Goal: Task Accomplishment & Management: Manage account settings

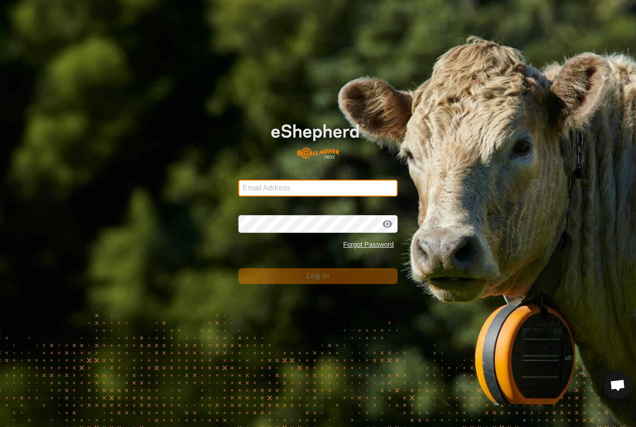
click at [352, 193] on input "Email Address" at bounding box center [317, 188] width 159 height 17
type input "[EMAIL_ADDRESS][DOMAIN_NAME]"
click at [318, 276] on button "Log In" at bounding box center [317, 276] width 159 height 16
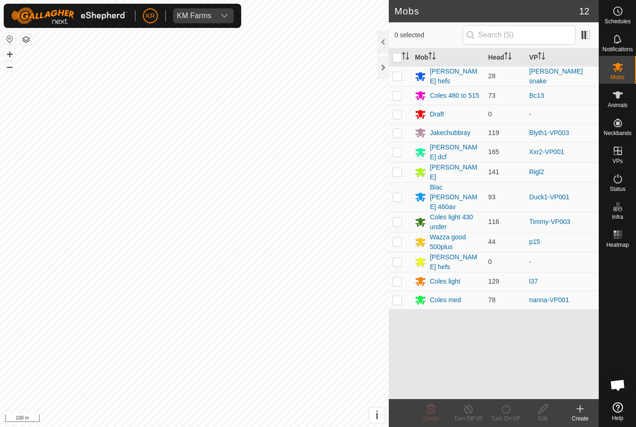
click at [402, 171] on td at bounding box center [400, 172] width 22 height 20
checkbox input "true"
click at [507, 409] on icon at bounding box center [506, 408] width 12 height 11
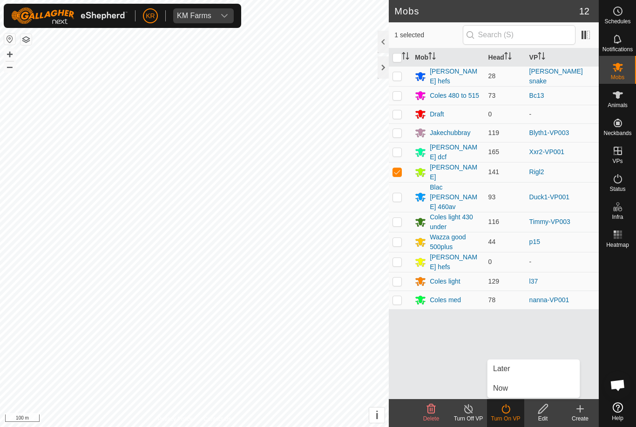
click at [509, 386] on link "Now" at bounding box center [533, 388] width 92 height 19
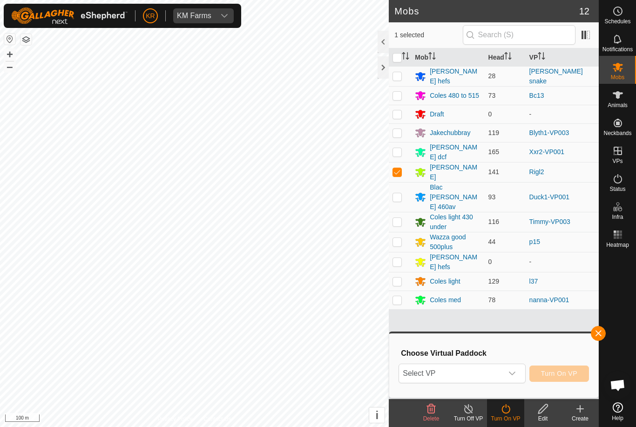
click at [490, 371] on span "Select VP" at bounding box center [450, 373] width 103 height 19
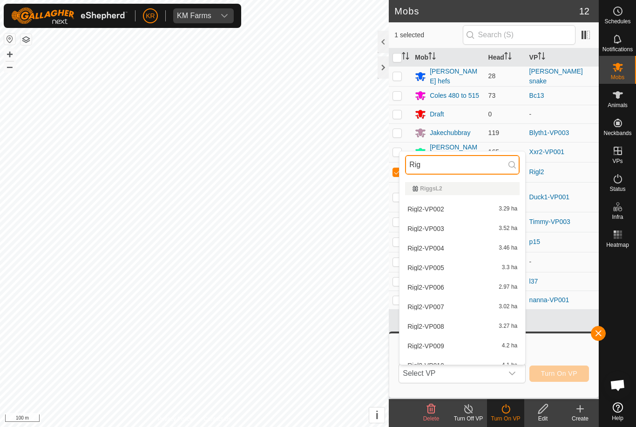
type input "Rig"
click at [437, 208] on span "Rigl2-VP002" at bounding box center [425, 209] width 37 height 7
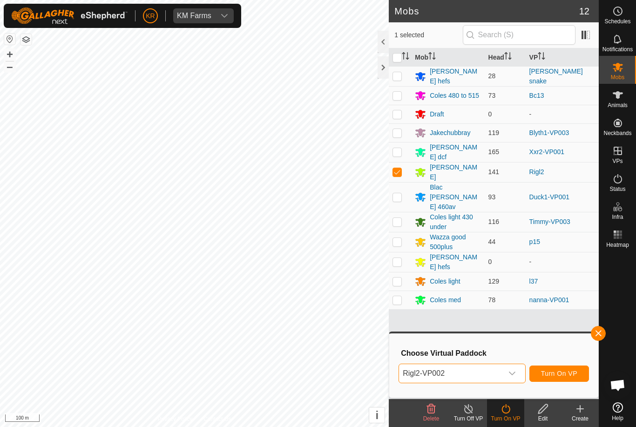
click at [517, 373] on div "dropdown trigger" at bounding box center [512, 373] width 19 height 19
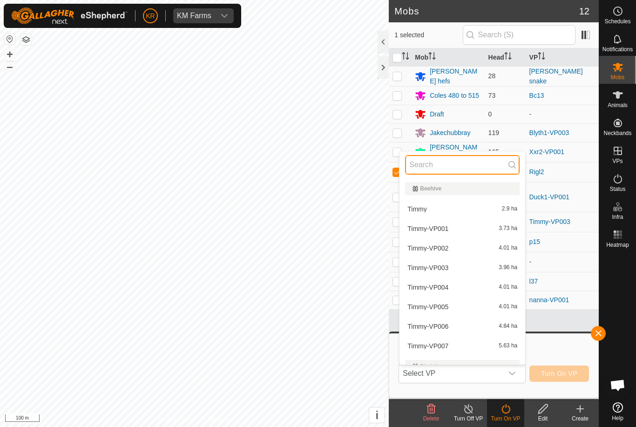
click at [459, 164] on input "text" at bounding box center [462, 165] width 114 height 20
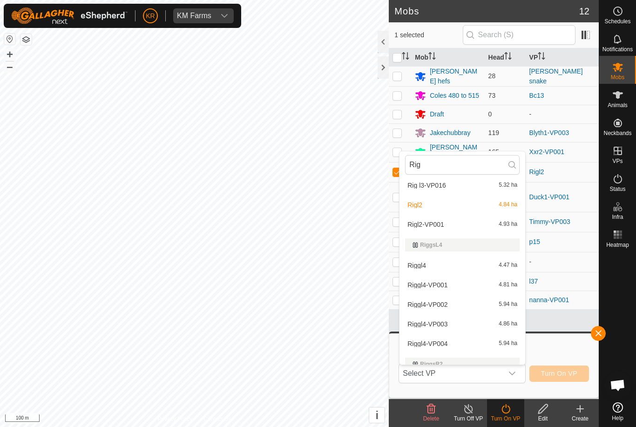
scroll to position [724, 0]
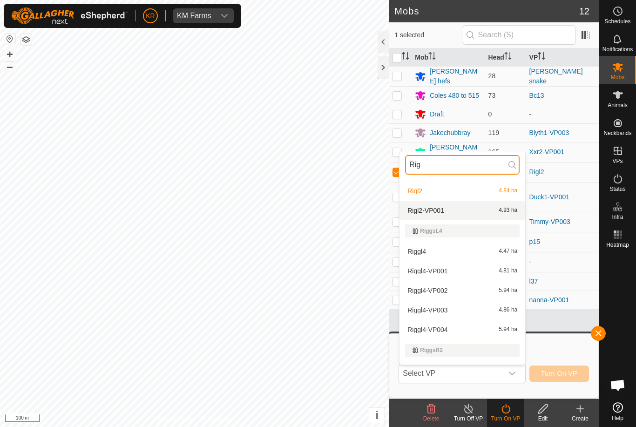
type input "Rig"
click at [454, 209] on div "Rigl2-VP001 4.93 ha" at bounding box center [462, 210] width 114 height 11
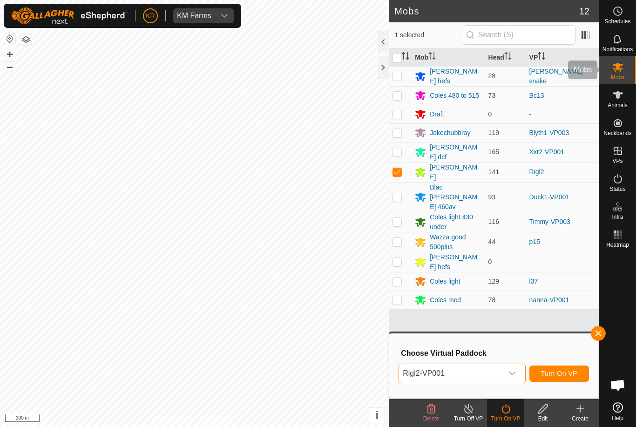
click at [619, 78] on span "Mobs" at bounding box center [617, 77] width 13 height 6
click at [597, 330] on span "button" at bounding box center [597, 333] width 7 height 7
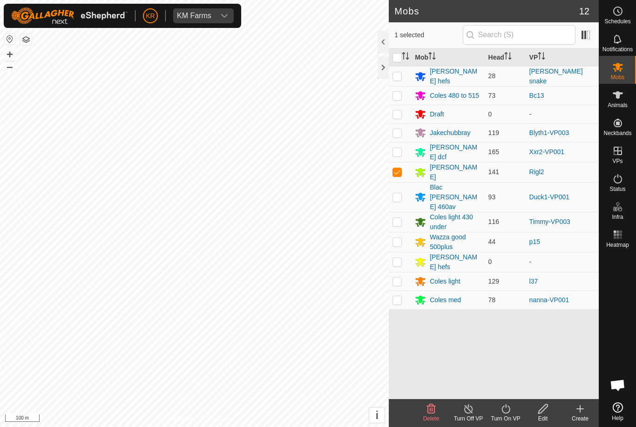
click at [510, 414] on icon at bounding box center [506, 408] width 12 height 11
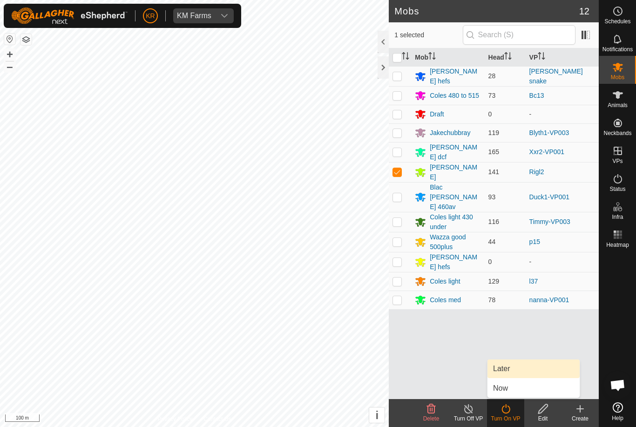
click at [516, 369] on link "Later" at bounding box center [533, 368] width 92 height 19
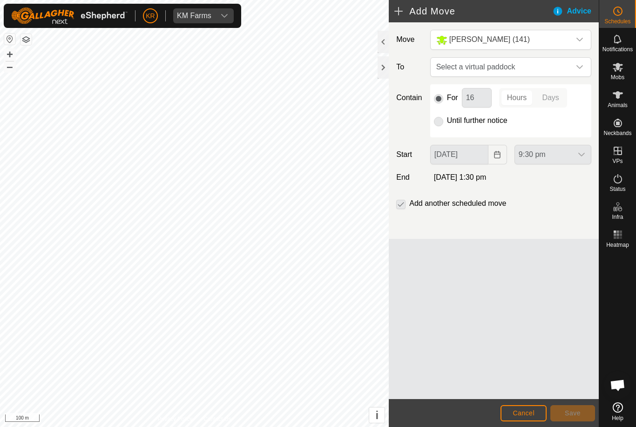
click at [578, 64] on icon "dropdown trigger" at bounding box center [579, 66] width 7 height 7
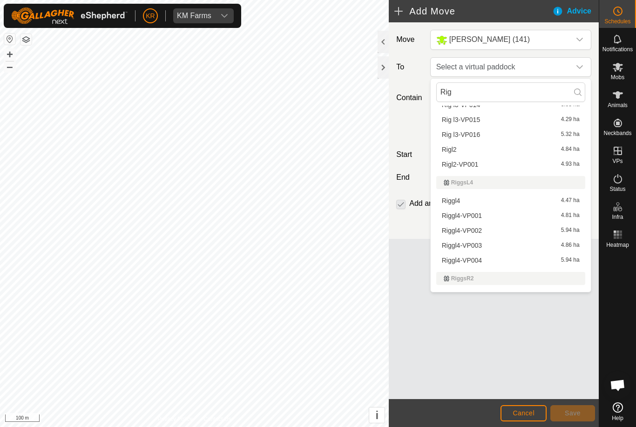
scroll to position [541, 0]
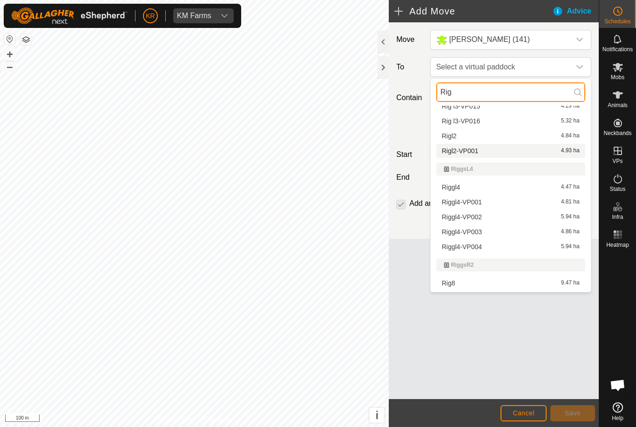
type input "Rig"
click at [479, 152] on div "Rigl2-VP001 4.93 ha" at bounding box center [511, 151] width 138 height 7
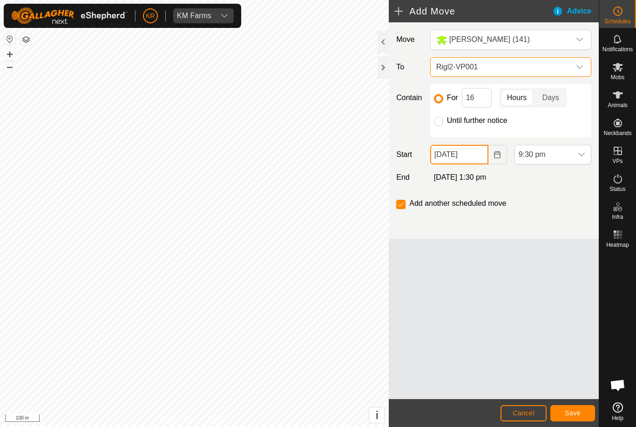
click at [479, 161] on input "[DATE]" at bounding box center [459, 155] width 58 height 20
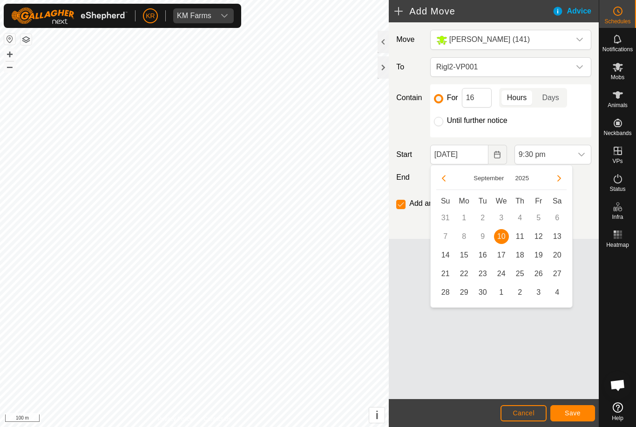
click at [524, 239] on span "11" at bounding box center [519, 236] width 15 height 15
type input "[DATE]"
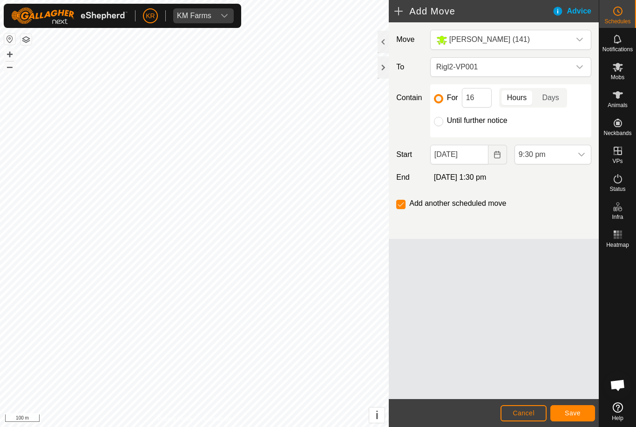
click at [579, 155] on icon "dropdown trigger" at bounding box center [581, 155] width 7 height 4
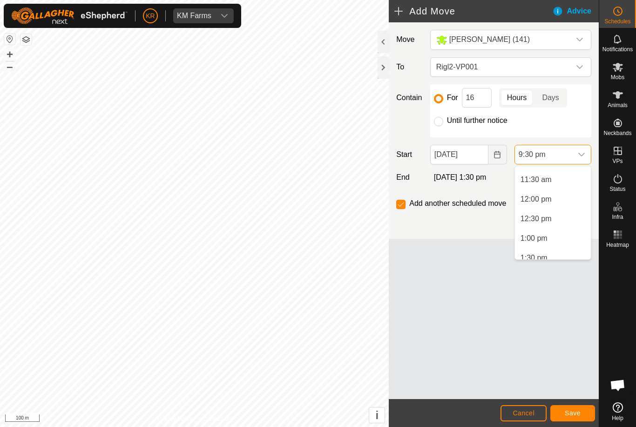
scroll to position [446, 0]
click at [558, 179] on li "11:30 am" at bounding box center [553, 178] width 76 height 19
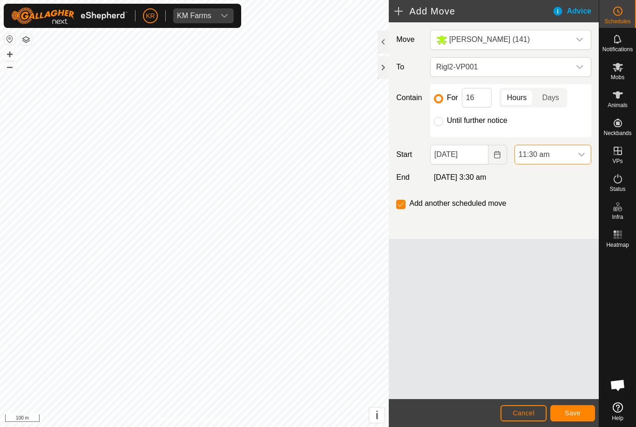
scroll to position [766, 0]
click at [442, 121] on input "Until further notice" at bounding box center [438, 121] width 9 height 9
radio input "true"
checkbox input "false"
click at [579, 414] on span "Save" at bounding box center [573, 412] width 16 height 7
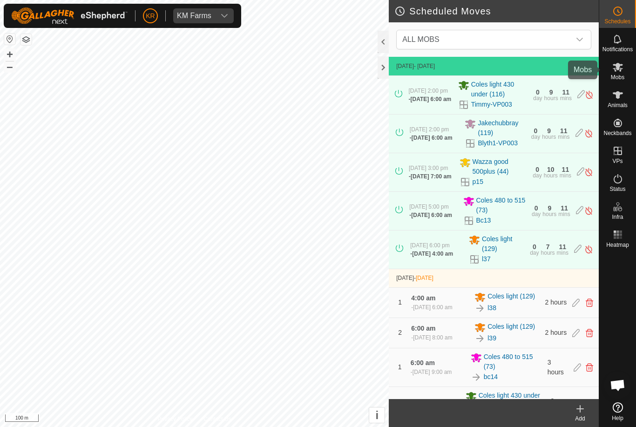
click at [621, 67] on icon at bounding box center [617, 66] width 11 height 11
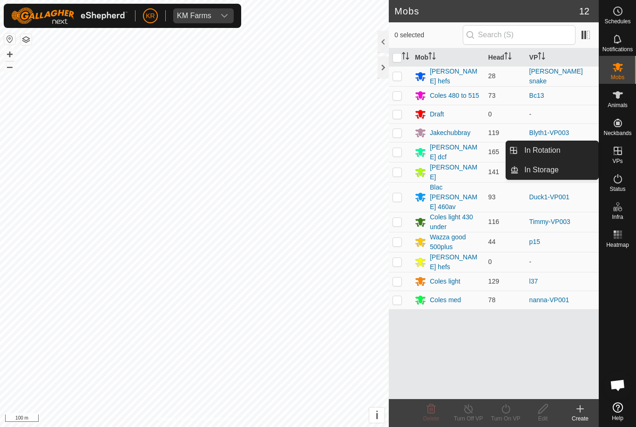
click at [559, 150] on span "In Rotation" at bounding box center [542, 150] width 36 height 11
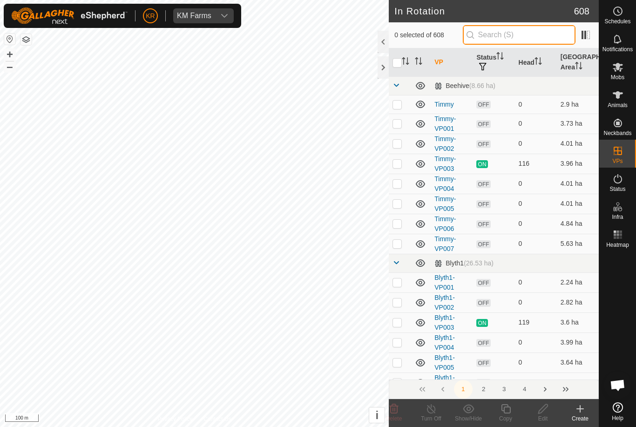
click at [537, 41] on input "text" at bounding box center [519, 35] width 113 height 20
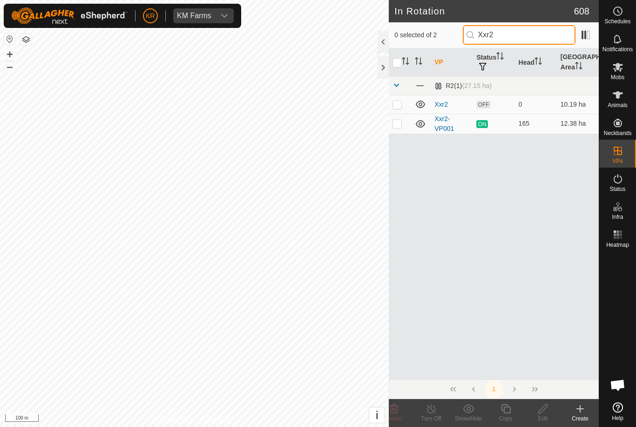
type input "Xxr2"
click at [399, 122] on p-checkbox at bounding box center [396, 123] width 9 height 7
checkbox input "true"
click at [510, 411] on icon at bounding box center [505, 408] width 9 height 9
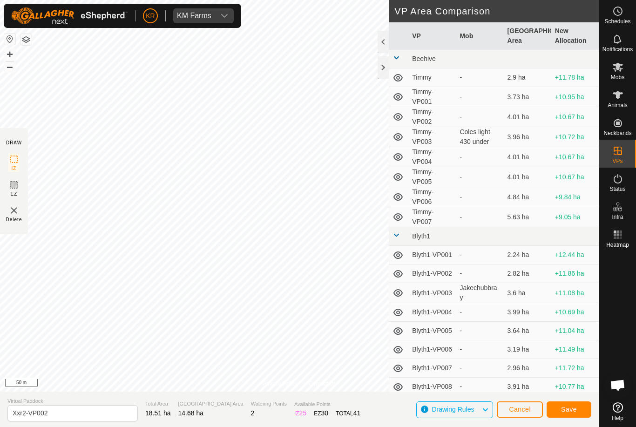
click at [574, 410] on span "Save" at bounding box center [569, 408] width 16 height 7
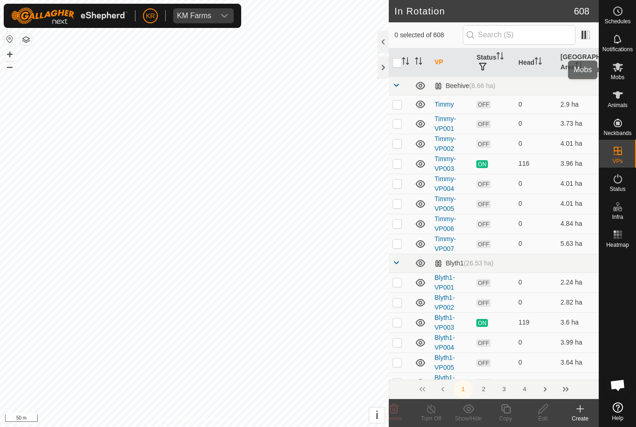
click at [623, 62] on es-mob-svg-icon at bounding box center [617, 67] width 17 height 15
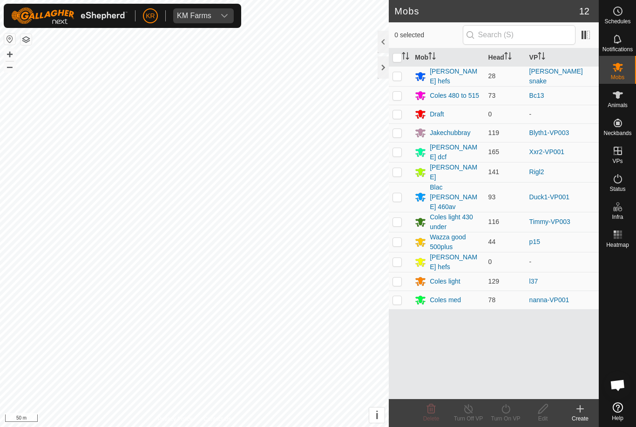
click at [398, 148] on p-checkbox at bounding box center [396, 151] width 9 height 7
checkbox input "true"
click at [507, 409] on icon at bounding box center [506, 408] width 12 height 11
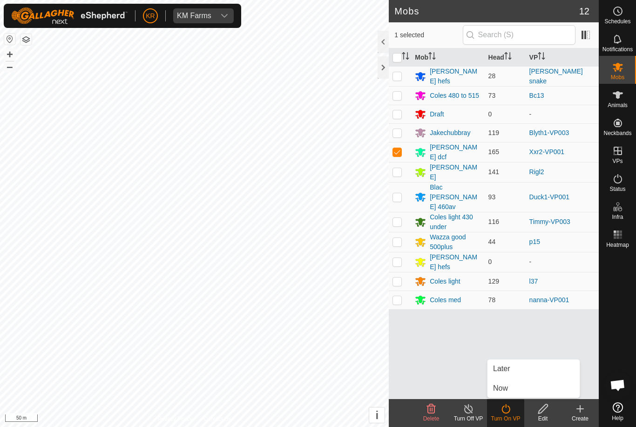
click at [509, 387] on link "Now" at bounding box center [533, 388] width 92 height 19
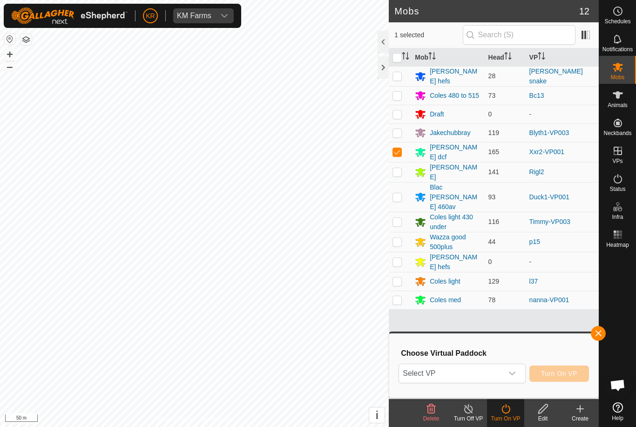
click at [465, 371] on span "Select VP" at bounding box center [450, 373] width 103 height 19
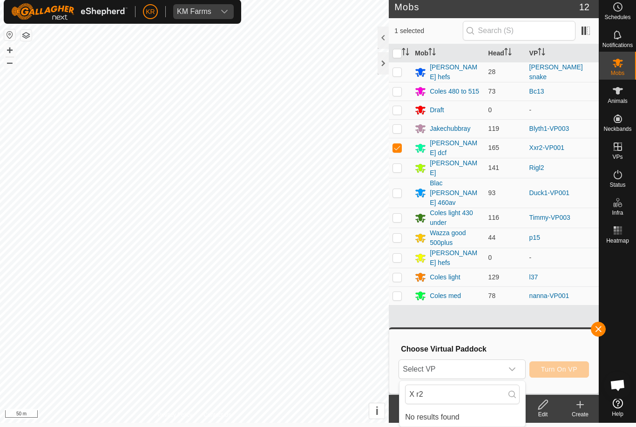
scroll to position [4, 0]
click at [454, 394] on input "X r2" at bounding box center [462, 394] width 114 height 20
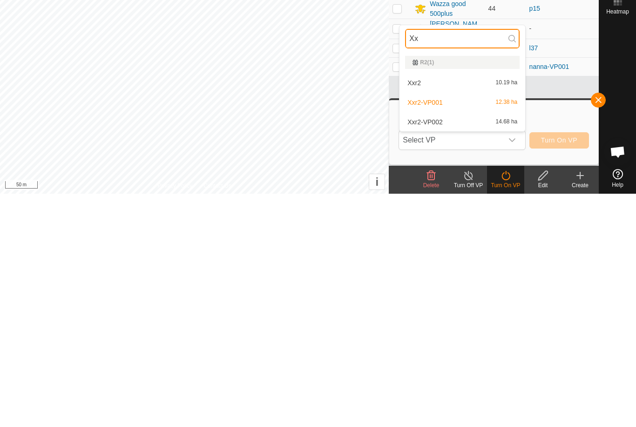
scroll to position [0, 0]
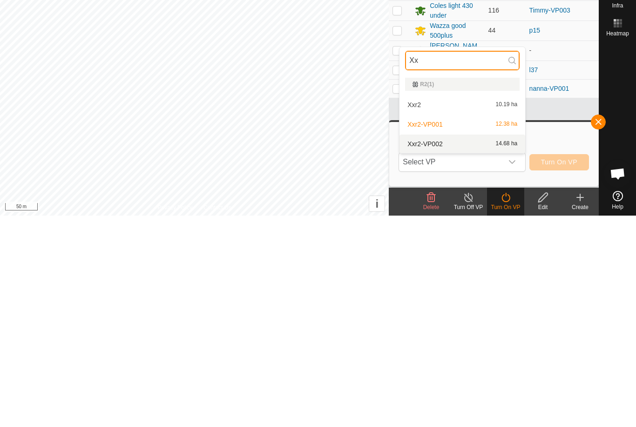
type input "Xx"
click at [469, 350] on div "Xxr2-VP002 14.68 ha" at bounding box center [462, 355] width 114 height 11
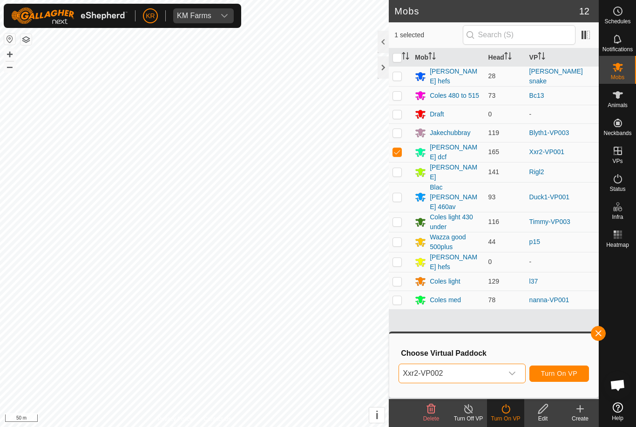
click at [569, 375] on span "Turn On VP" at bounding box center [559, 373] width 36 height 7
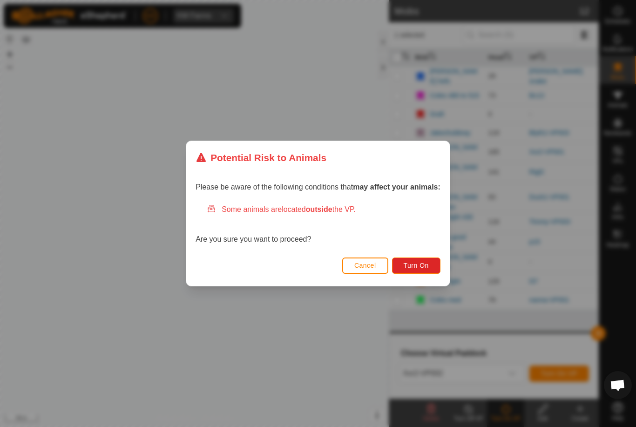
click at [418, 265] on span "Turn On" at bounding box center [416, 265] width 25 height 7
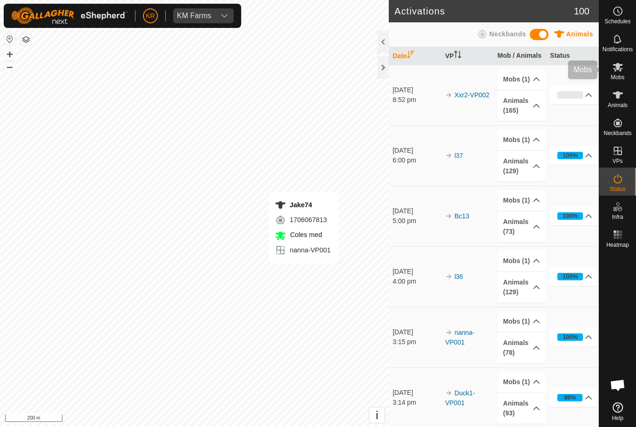
click at [631, 74] on div "Mobs" at bounding box center [617, 70] width 37 height 28
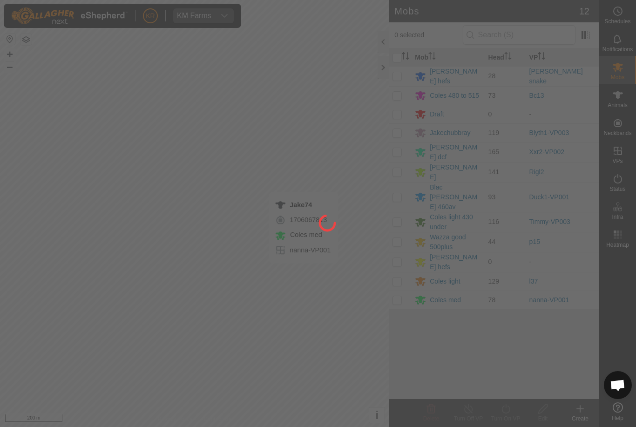
click at [397, 263] on div at bounding box center [318, 213] width 636 height 427
click at [401, 262] on div at bounding box center [318, 213] width 636 height 427
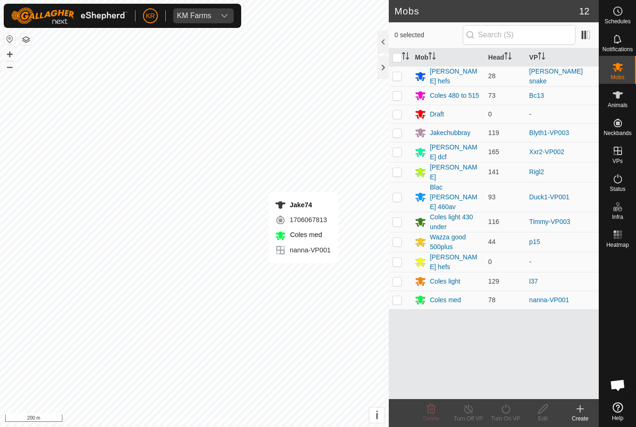
click at [399, 277] on p-checkbox at bounding box center [396, 280] width 9 height 7
checkbox input "true"
click at [453, 276] on div "Coles light" at bounding box center [445, 281] width 30 height 10
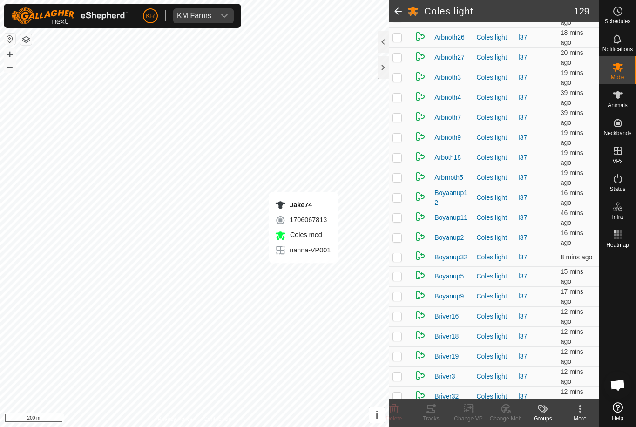
scroll to position [473, 0]
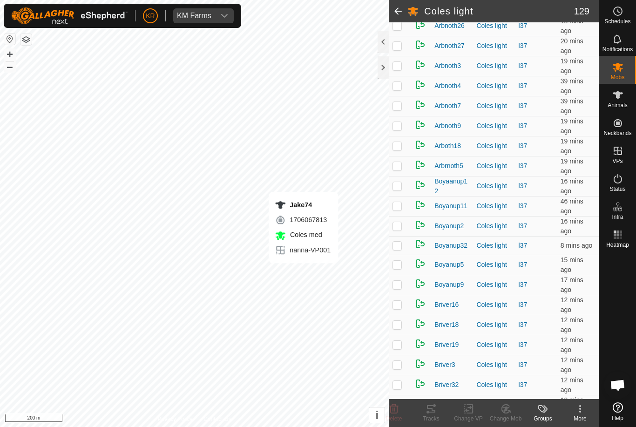
click at [542, 116] on td "l37" at bounding box center [536, 106] width 42 height 20
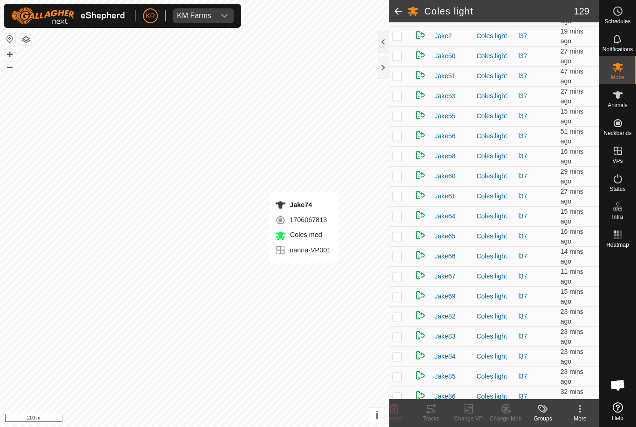
scroll to position [1004, 0]
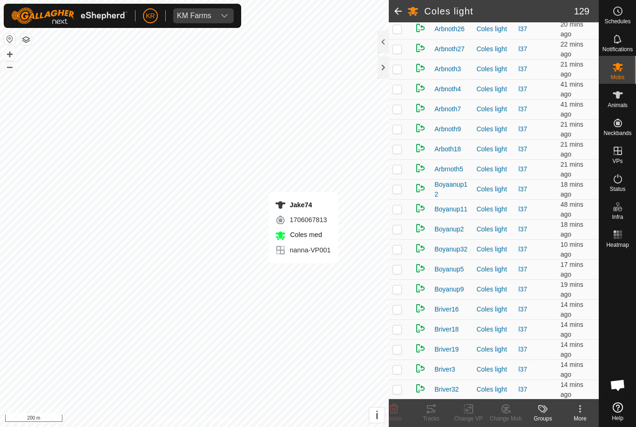
click at [580, 407] on icon at bounding box center [579, 408] width 11 height 11
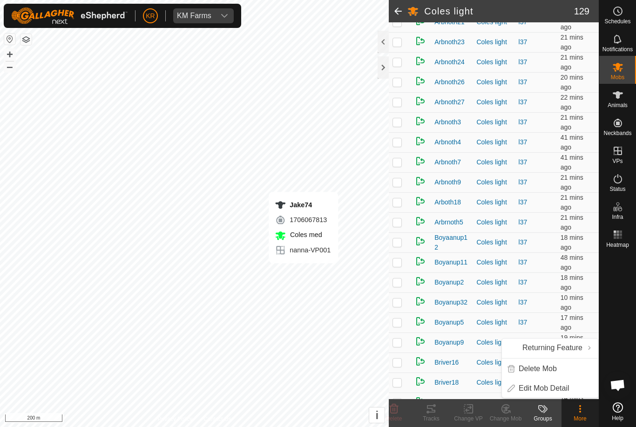
scroll to position [416, 0]
click at [556, 384] on span "Edit Mob Detail" at bounding box center [543, 388] width 51 height 11
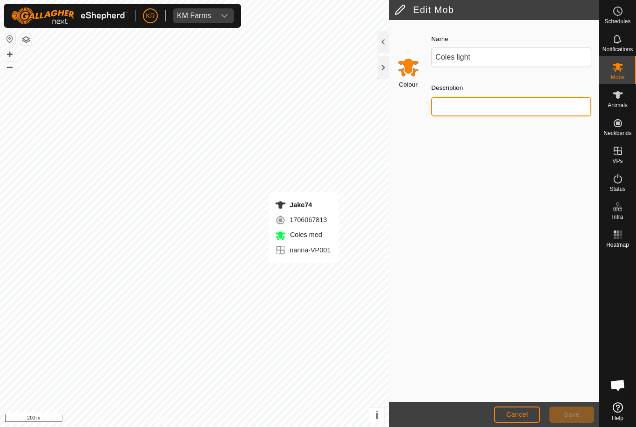
click at [470, 107] on input "Description" at bounding box center [511, 107] width 160 height 20
type input "Guess470 mid sept"
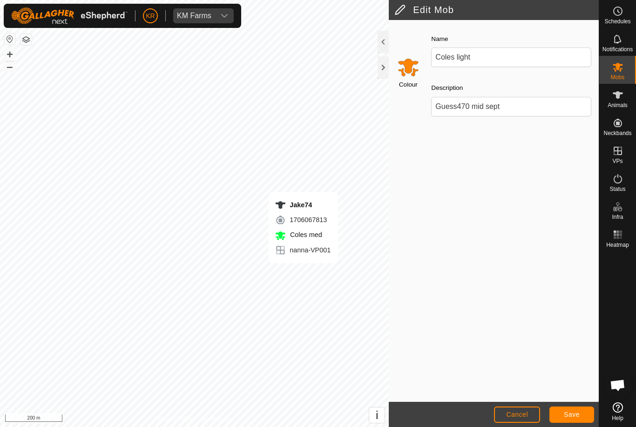
click at [576, 413] on span "Save" at bounding box center [572, 413] width 16 height 7
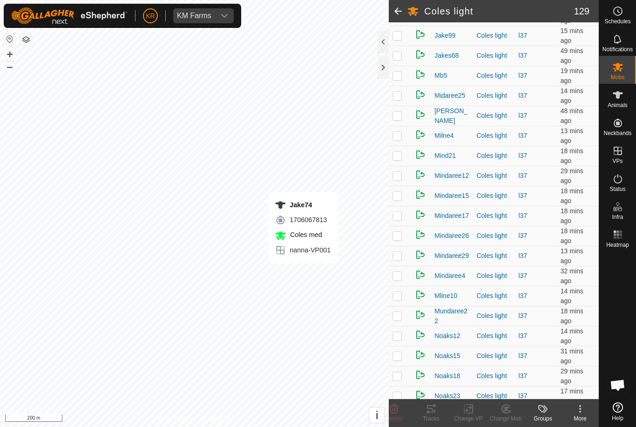
scroll to position [1600, 0]
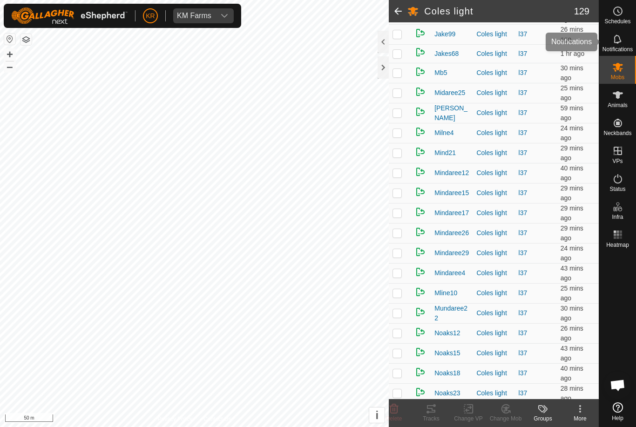
click at [622, 41] on icon at bounding box center [617, 39] width 11 height 11
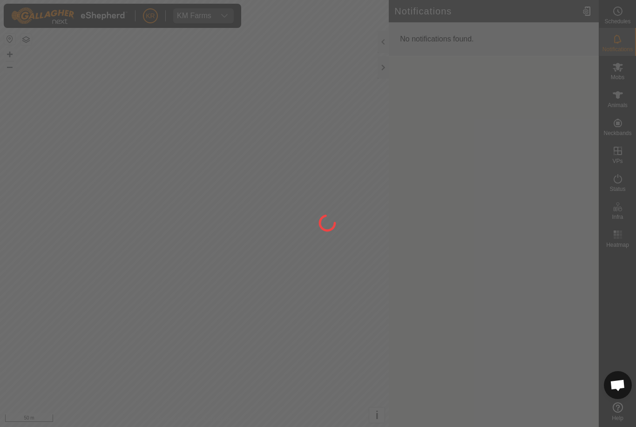
click at [624, 68] on div at bounding box center [318, 213] width 636 height 427
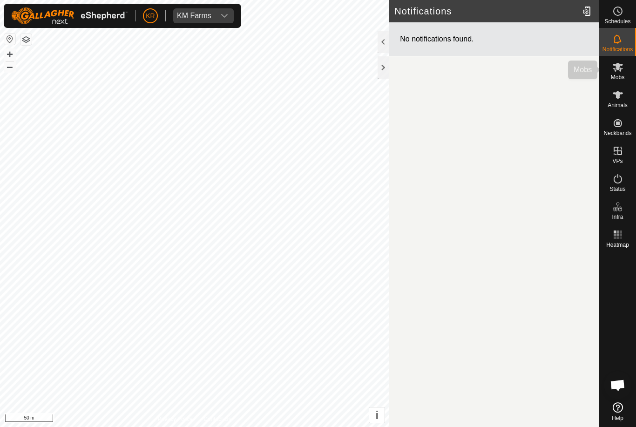
click at [626, 67] on div "Mobs" at bounding box center [617, 70] width 37 height 28
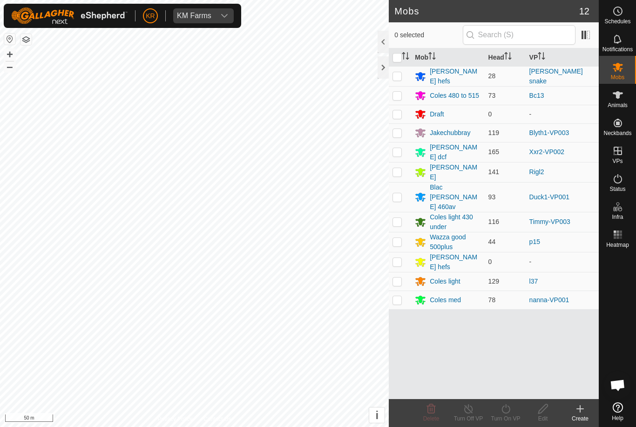
click at [400, 296] on p-checkbox at bounding box center [396, 299] width 9 height 7
checkbox input "true"
click at [510, 409] on icon at bounding box center [505, 408] width 8 height 9
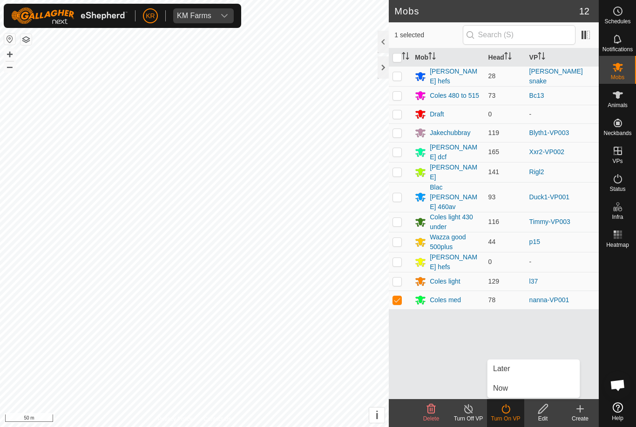
click at [517, 371] on link "Later" at bounding box center [533, 368] width 92 height 19
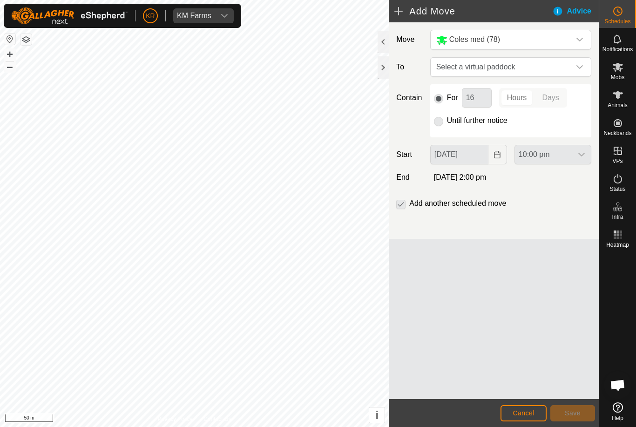
click at [576, 66] on icon "dropdown trigger" at bounding box center [579, 66] width 7 height 7
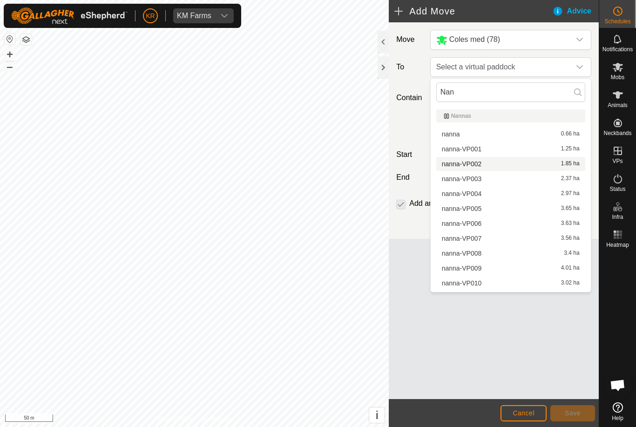
type input "Nan"
click at [477, 161] on span "nanna-VP002" at bounding box center [462, 164] width 40 height 7
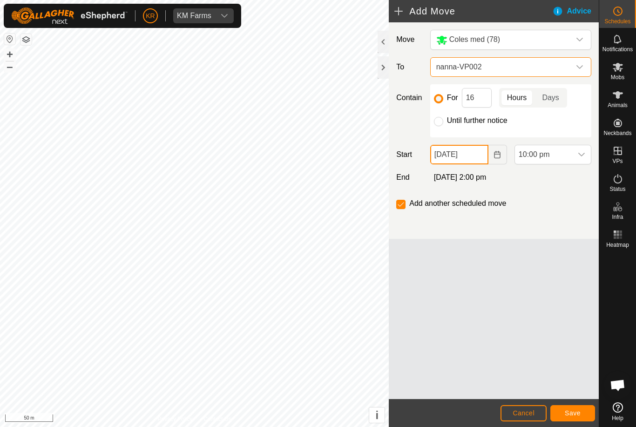
click at [475, 156] on input "[DATE]" at bounding box center [459, 155] width 58 height 20
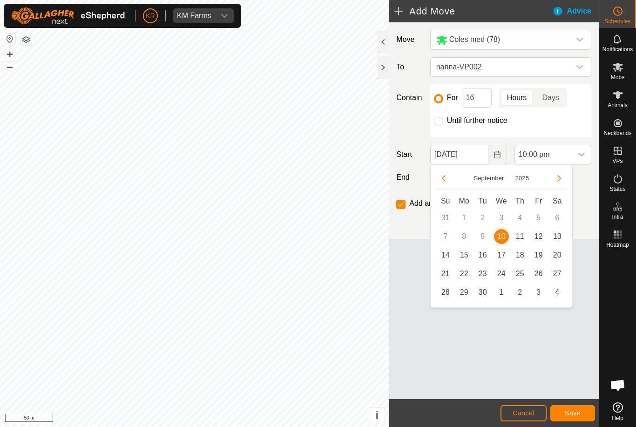
click at [523, 235] on span "11" at bounding box center [519, 236] width 15 height 15
type input "[DATE]"
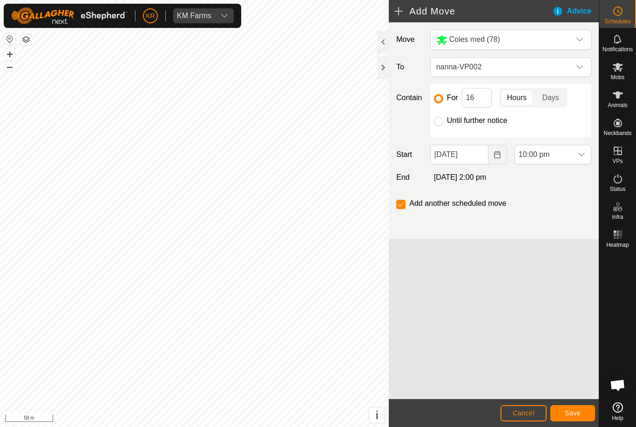
click at [579, 155] on icon "dropdown trigger" at bounding box center [581, 155] width 7 height 4
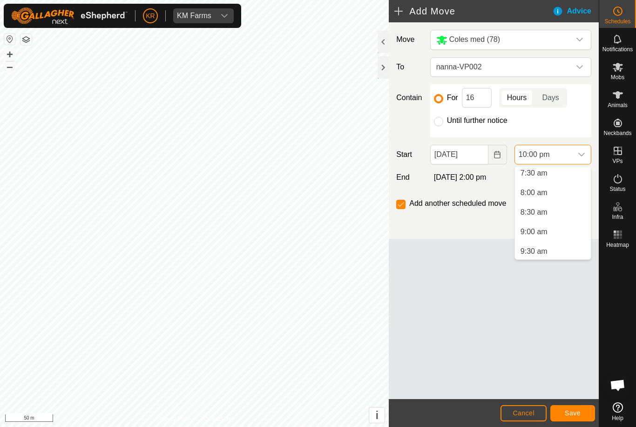
scroll to position [295, 0]
click at [539, 192] on span "8:00 am" at bounding box center [533, 193] width 27 height 11
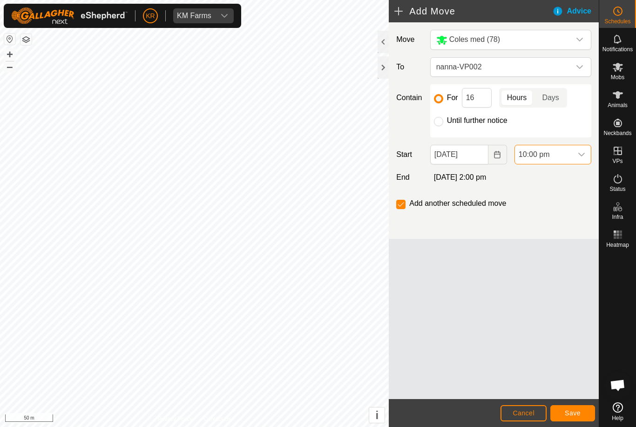
scroll to position [786, 0]
click at [479, 102] on input "16" at bounding box center [477, 98] width 30 height 20
type input "1"
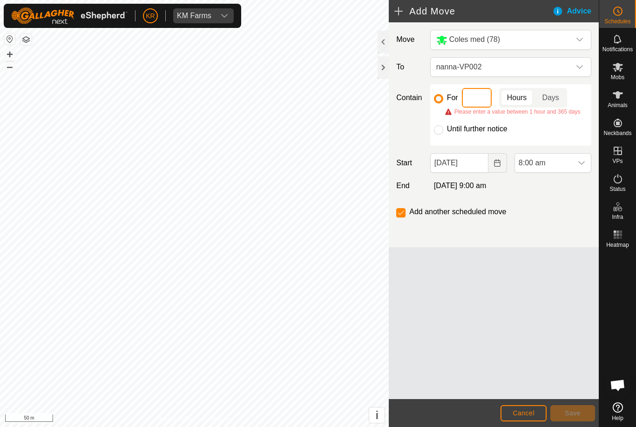
type input "8"
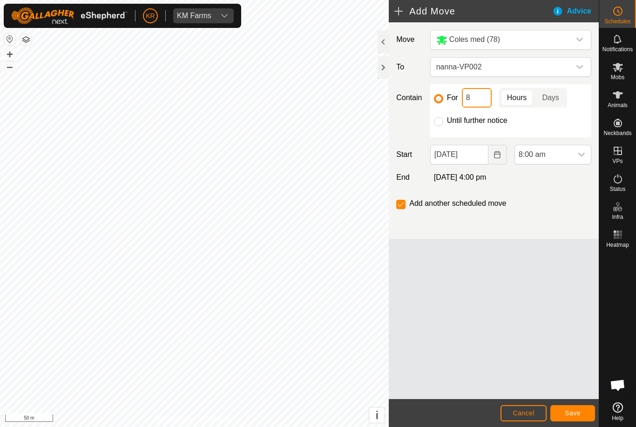
click at [483, 99] on input "8" at bounding box center [477, 98] width 30 height 20
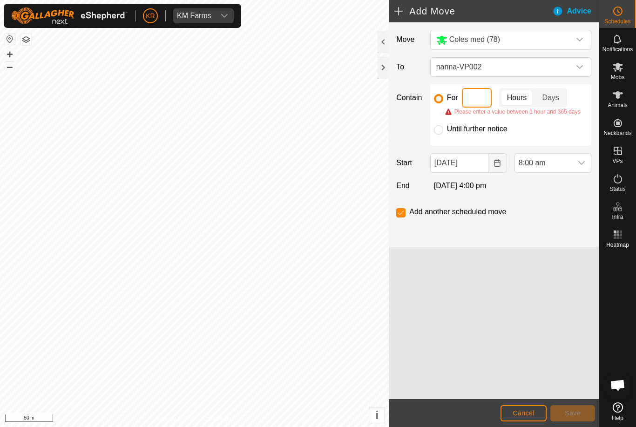
type input "6"
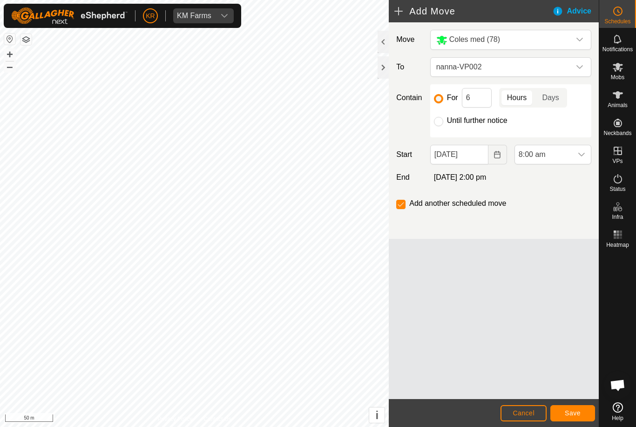
click at [575, 409] on span "Save" at bounding box center [573, 412] width 16 height 7
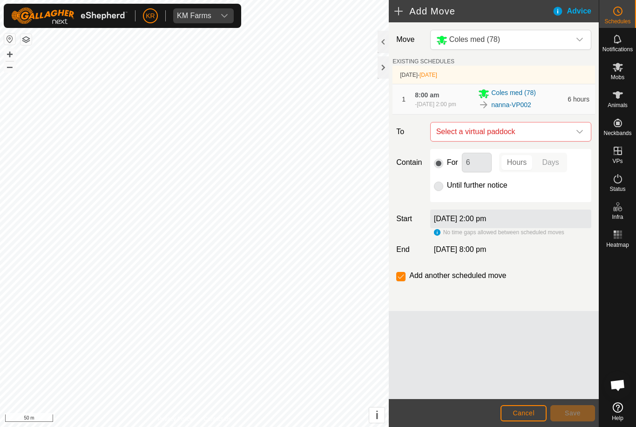
click at [580, 131] on div "dropdown trigger" at bounding box center [579, 131] width 19 height 19
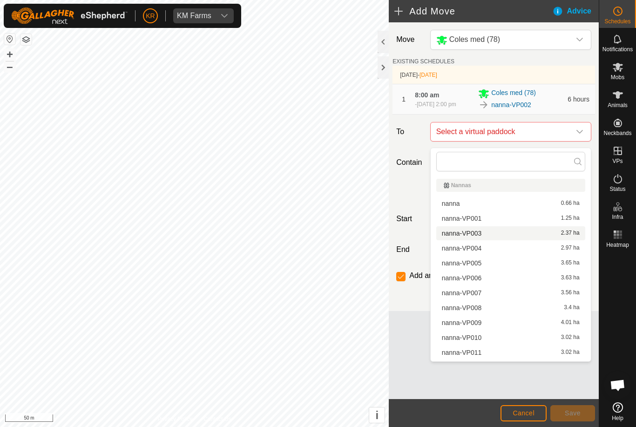
click at [478, 235] on span "nanna-VP003" at bounding box center [462, 233] width 40 height 7
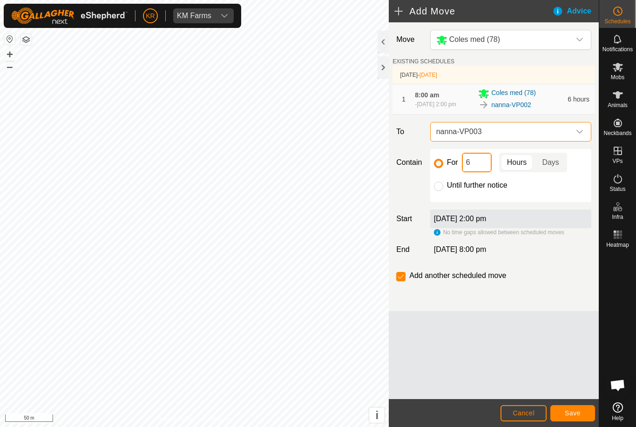
click at [479, 167] on input "6" at bounding box center [477, 163] width 30 height 20
click at [573, 411] on span "Save" at bounding box center [573, 412] width 16 height 7
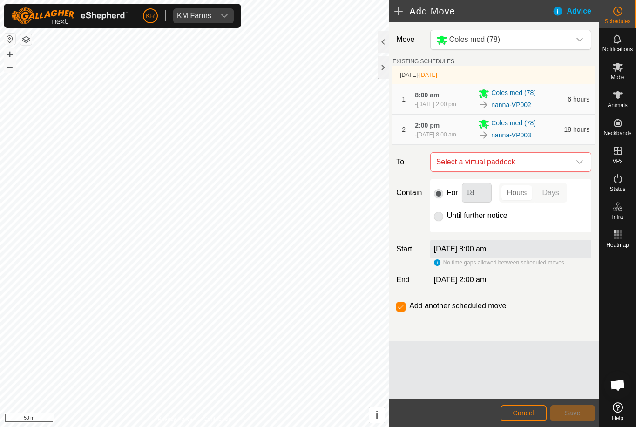
click at [576, 166] on icon "dropdown trigger" at bounding box center [579, 161] width 7 height 7
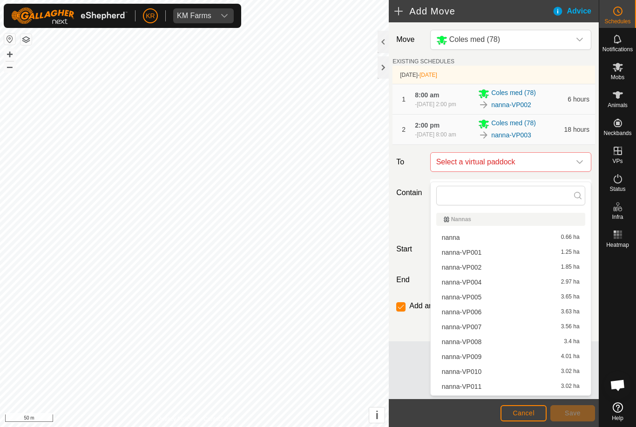
click at [478, 279] on span "nanna-VP004" at bounding box center [462, 282] width 40 height 7
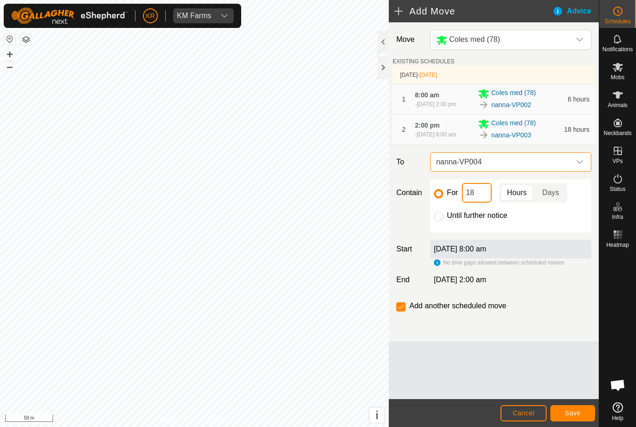
click at [478, 201] on input "18" at bounding box center [477, 193] width 30 height 20
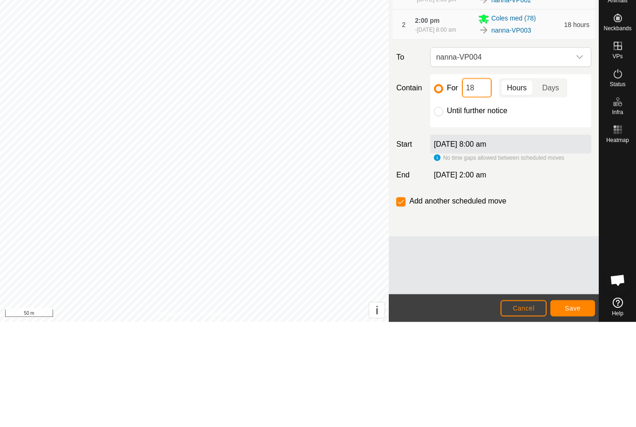
type input "1"
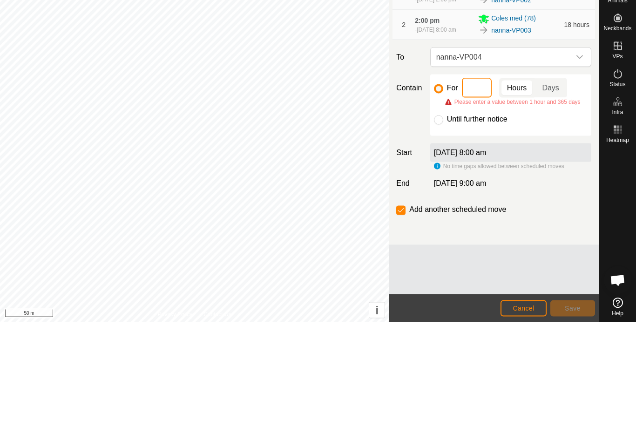
type input "6"
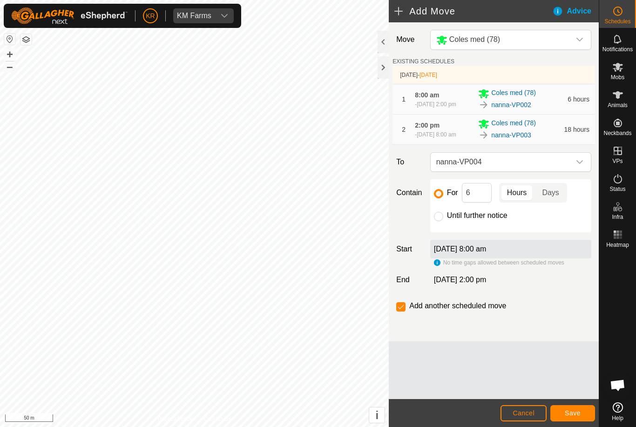
click at [575, 411] on span "Save" at bounding box center [573, 412] width 16 height 7
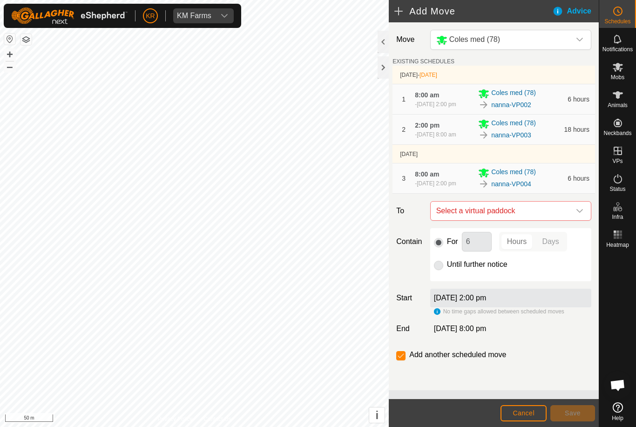
click at [578, 213] on icon "dropdown trigger" at bounding box center [579, 211] width 7 height 4
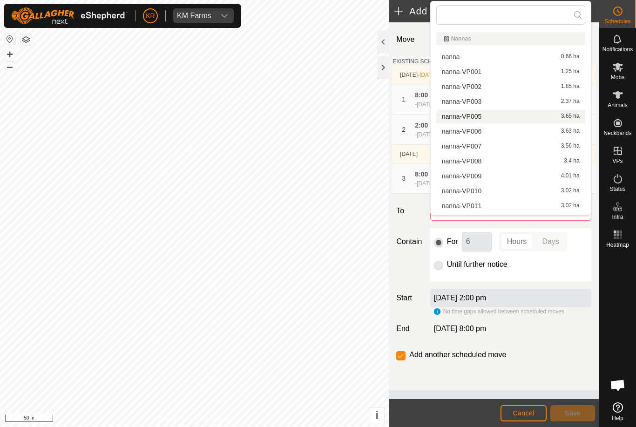
click at [482, 118] on div "nanna-VP005 3.65 ha" at bounding box center [511, 116] width 138 height 7
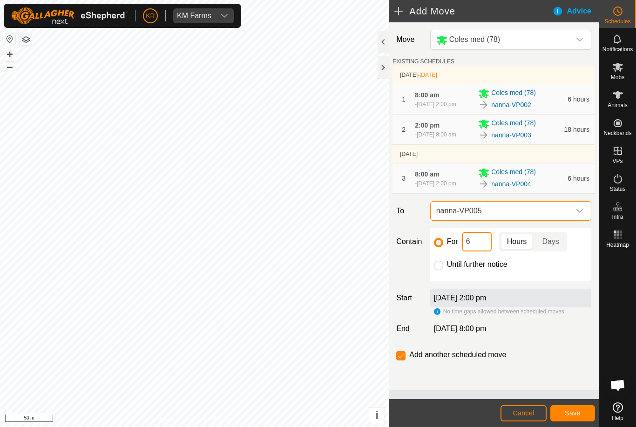
click at [482, 251] on input "6" at bounding box center [477, 242] width 30 height 20
click at [567, 410] on span "Save" at bounding box center [573, 412] width 16 height 7
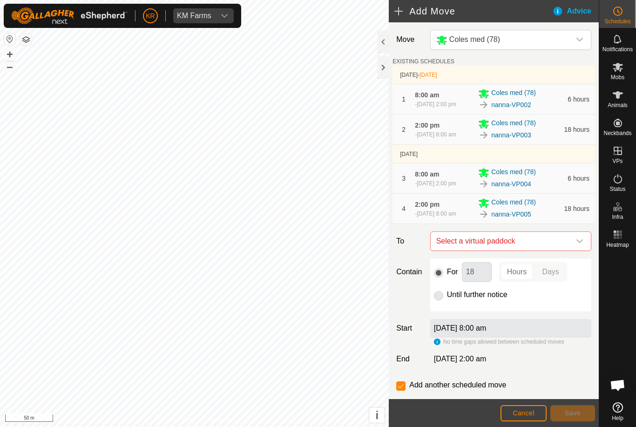
click at [568, 250] on span "Select a virtual paddock" at bounding box center [501, 241] width 138 height 19
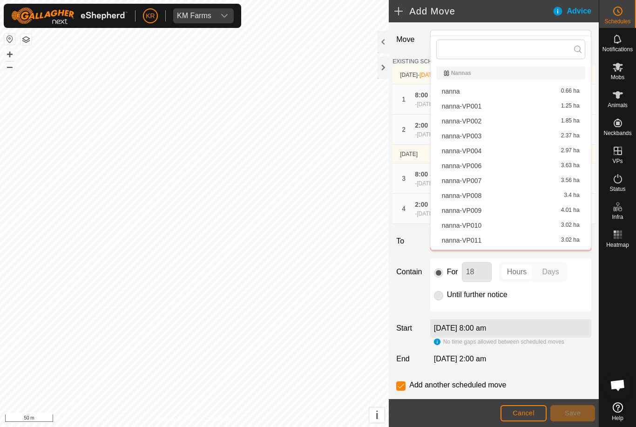
click at [478, 167] on span "nanna-VP006" at bounding box center [462, 165] width 40 height 7
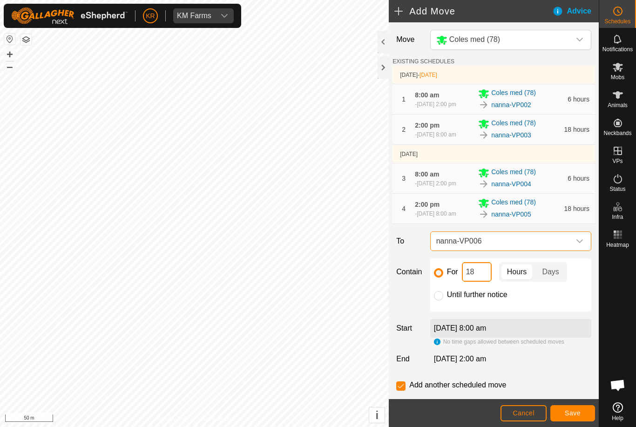
click at [485, 282] on input "18" at bounding box center [477, 272] width 30 height 20
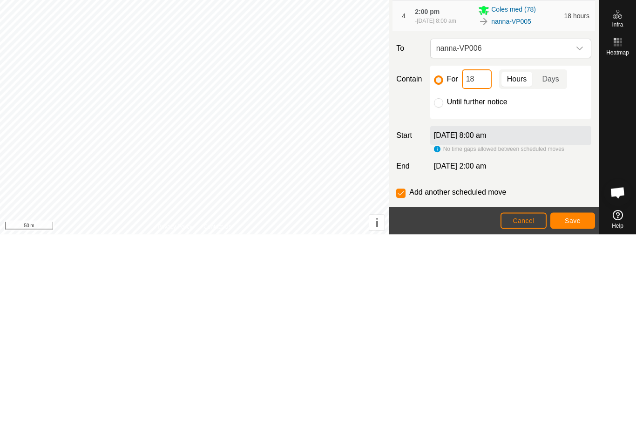
type input "1"
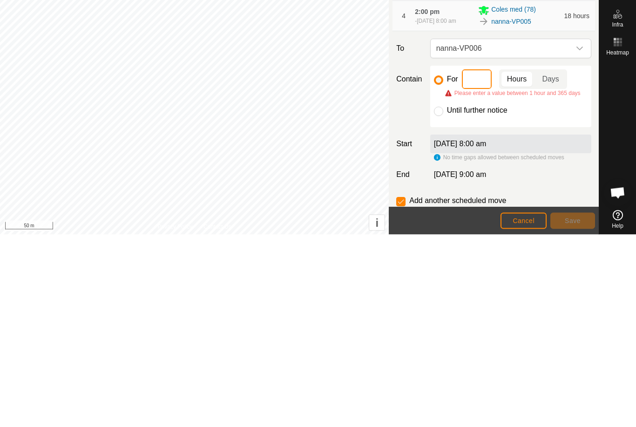
type input "6"
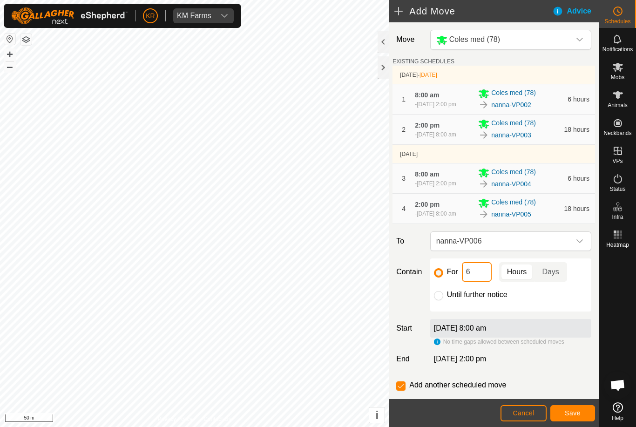
click at [571, 405] on button "Save" at bounding box center [572, 413] width 45 height 16
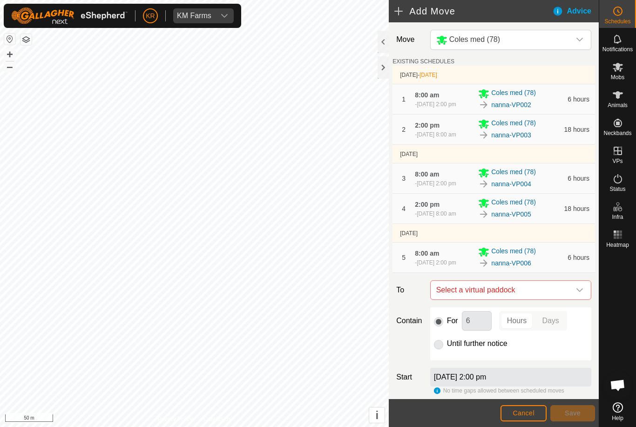
click at [568, 299] on span "Select a virtual paddock" at bounding box center [501, 290] width 138 height 19
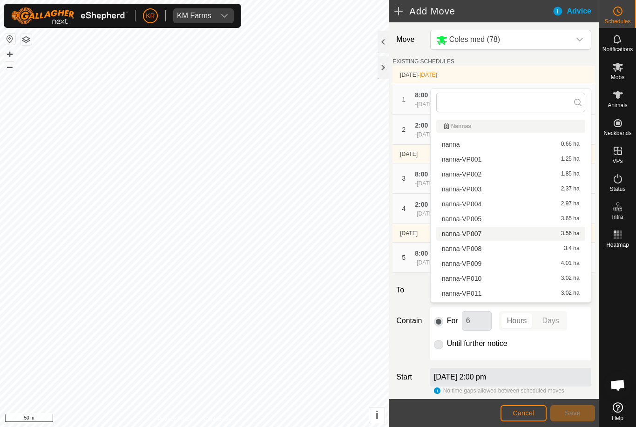
click at [480, 231] on span "nanna-VP007" at bounding box center [462, 233] width 40 height 7
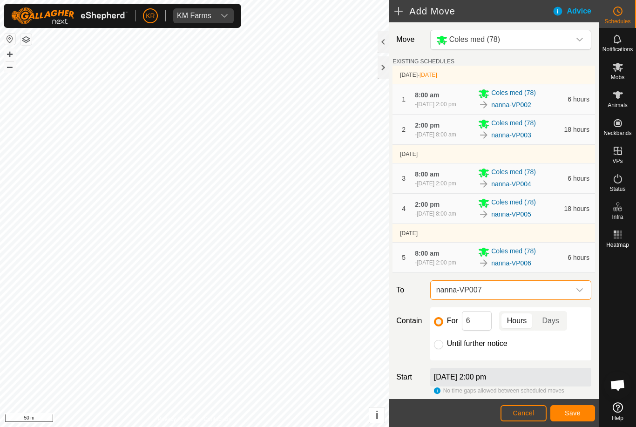
click at [442, 349] on input "Until further notice" at bounding box center [438, 344] width 9 height 9
radio input "true"
checkbox input "false"
click at [577, 411] on span "Save" at bounding box center [573, 412] width 16 height 7
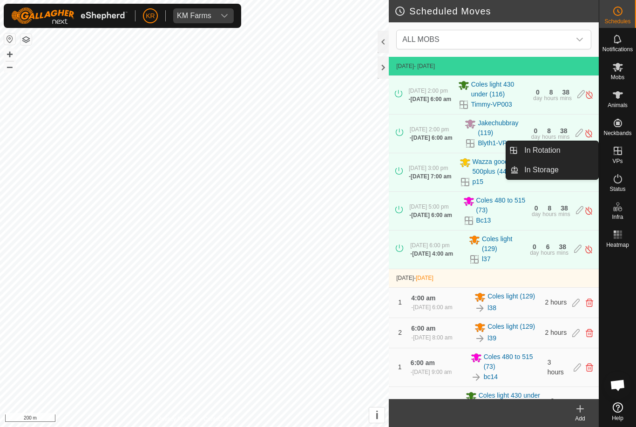
click at [565, 151] on link "In Rotation" at bounding box center [558, 150] width 80 height 19
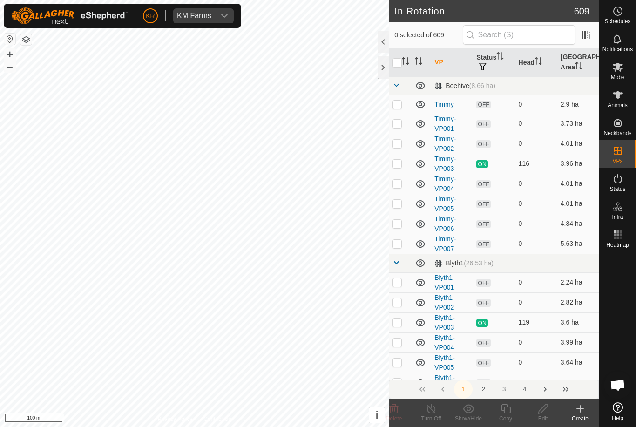
click at [584, 413] on icon at bounding box center [579, 408] width 11 height 11
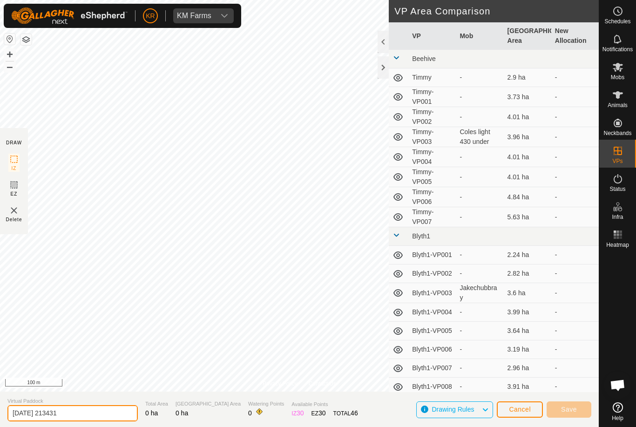
click at [81, 413] on input "[DATE] 213431" at bounding box center [72, 413] width 130 height 16
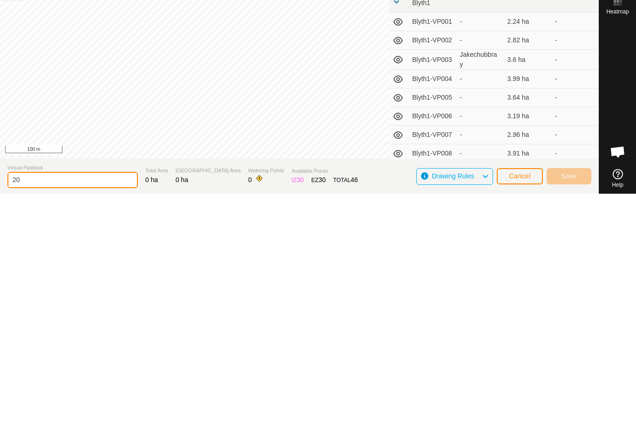
type input "2"
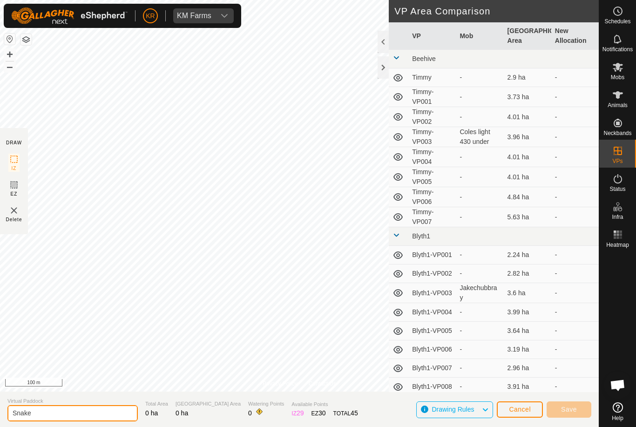
type input "Snake"
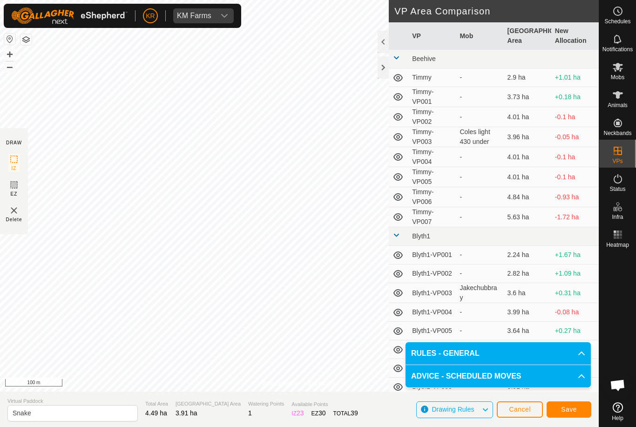
click at [567, 410] on span "Save" at bounding box center [569, 408] width 16 height 7
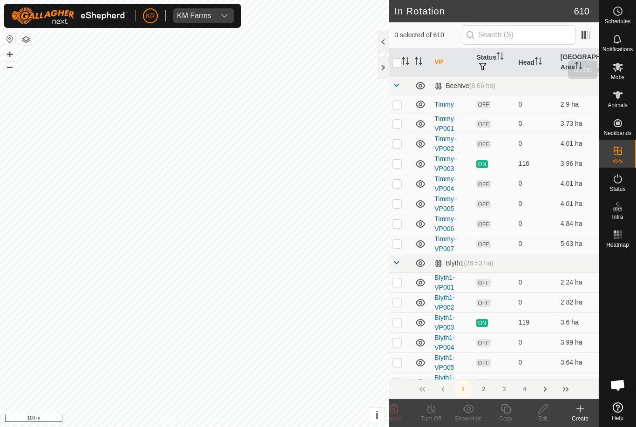
click at [621, 68] on icon at bounding box center [617, 66] width 11 height 11
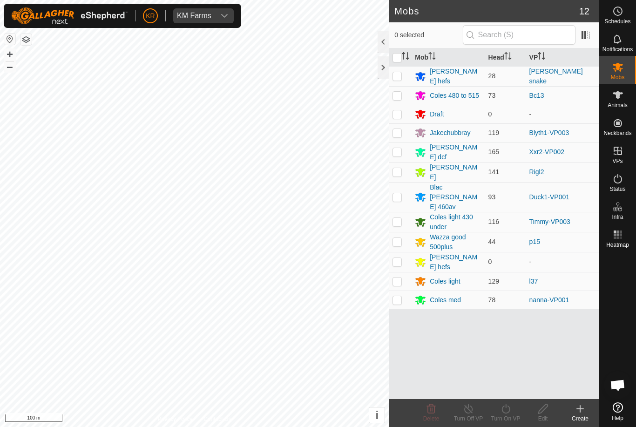
click at [417, 97] on icon at bounding box center [420, 96] width 10 height 9
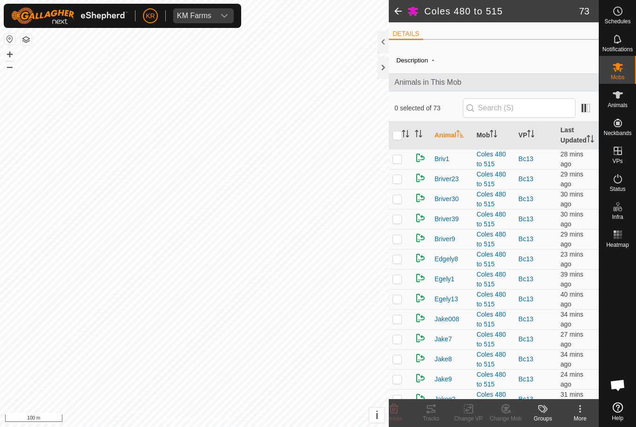
click at [396, 74] on div "Animals in This Mob" at bounding box center [494, 82] width 210 height 19
click at [622, 70] on icon at bounding box center [617, 66] width 11 height 11
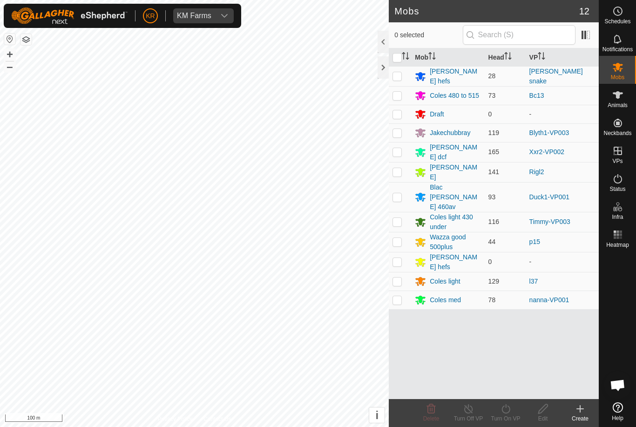
click at [401, 73] on p-checkbox at bounding box center [396, 75] width 9 height 7
checkbox input "true"
click at [511, 410] on icon at bounding box center [506, 408] width 12 height 11
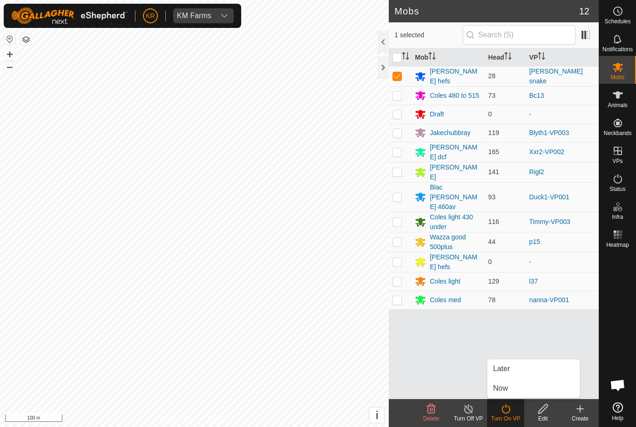
click at [514, 388] on link "Now" at bounding box center [533, 388] width 92 height 19
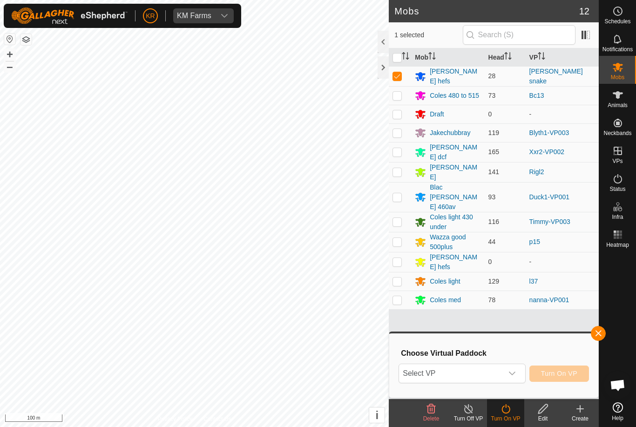
click at [492, 377] on span "Select VP" at bounding box center [450, 373] width 103 height 19
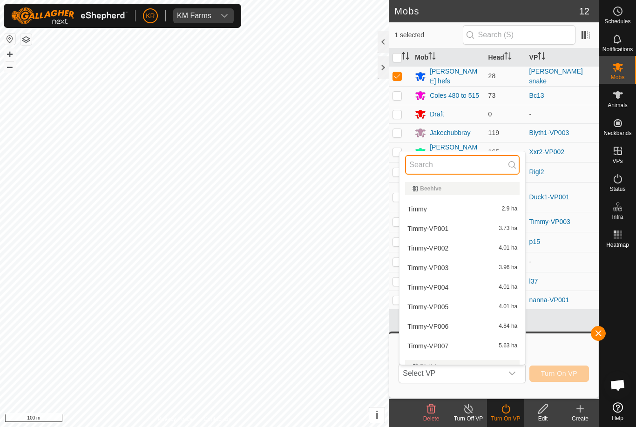
click at [441, 161] on input "text" at bounding box center [462, 165] width 114 height 20
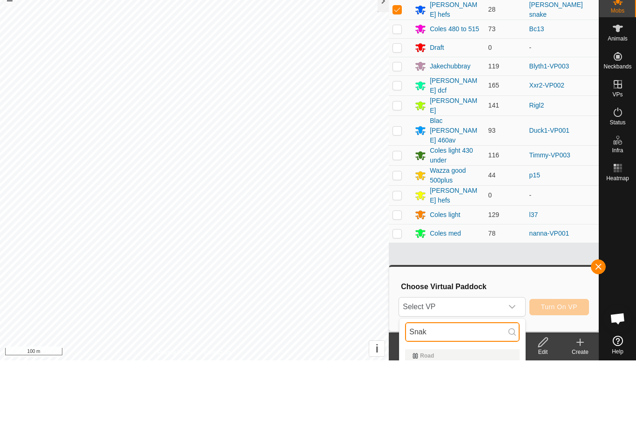
scroll to position [67, 0]
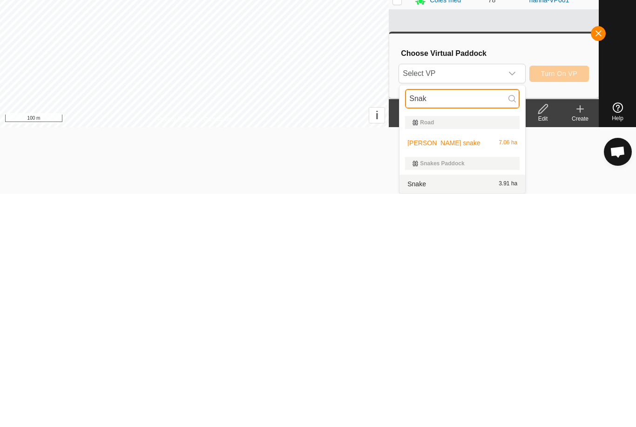
type input "Snak"
click at [472, 411] on div "Snake 3.91 ha" at bounding box center [462, 416] width 114 height 11
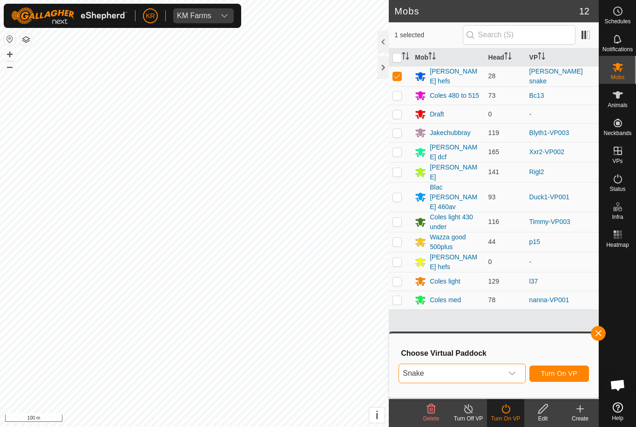
click at [560, 371] on span "Turn On VP" at bounding box center [559, 373] width 36 height 7
